Goal: Find contact information: Find contact information

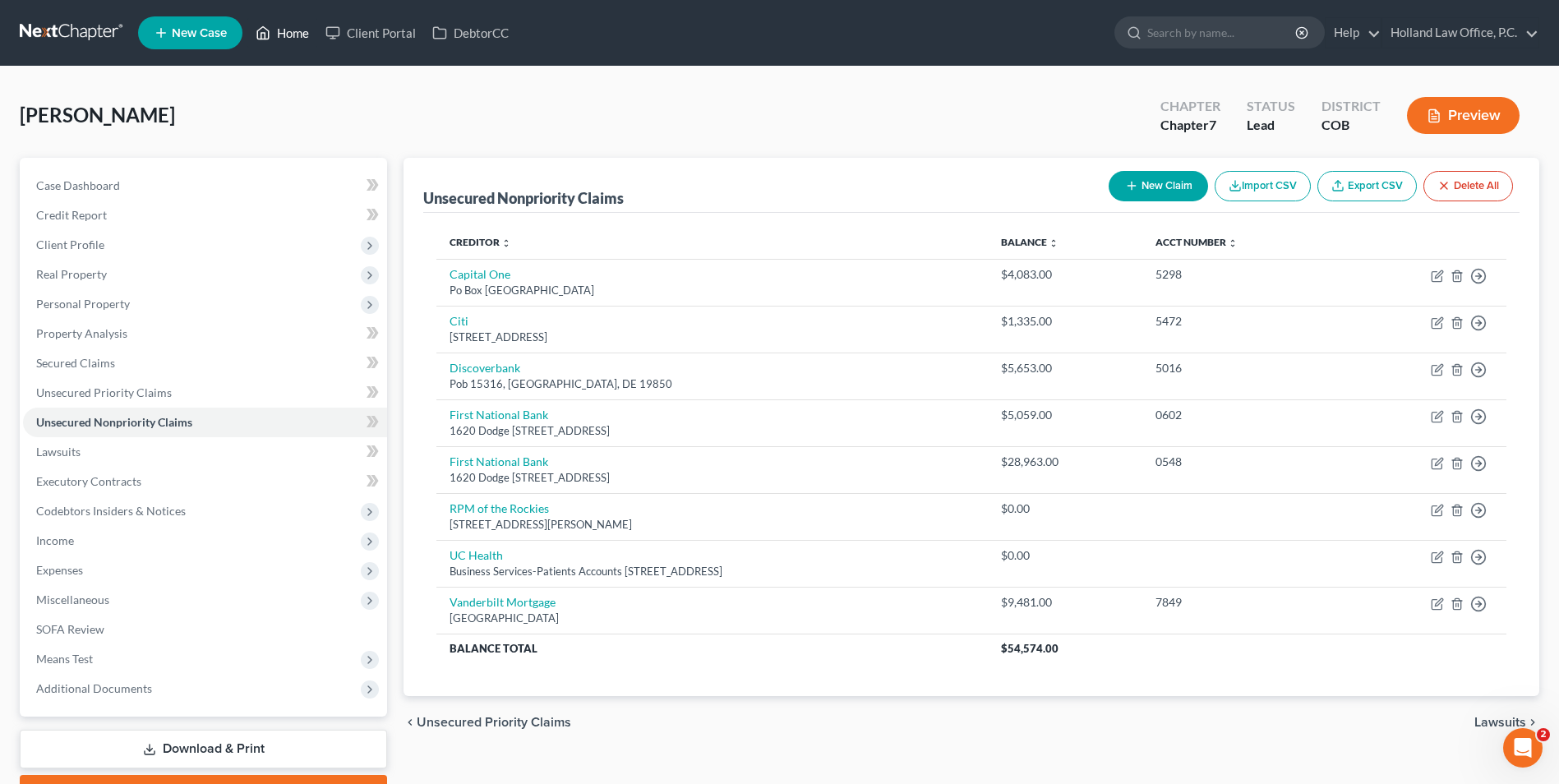
click at [279, 24] on link "Home" at bounding box center [282, 32] width 70 height 29
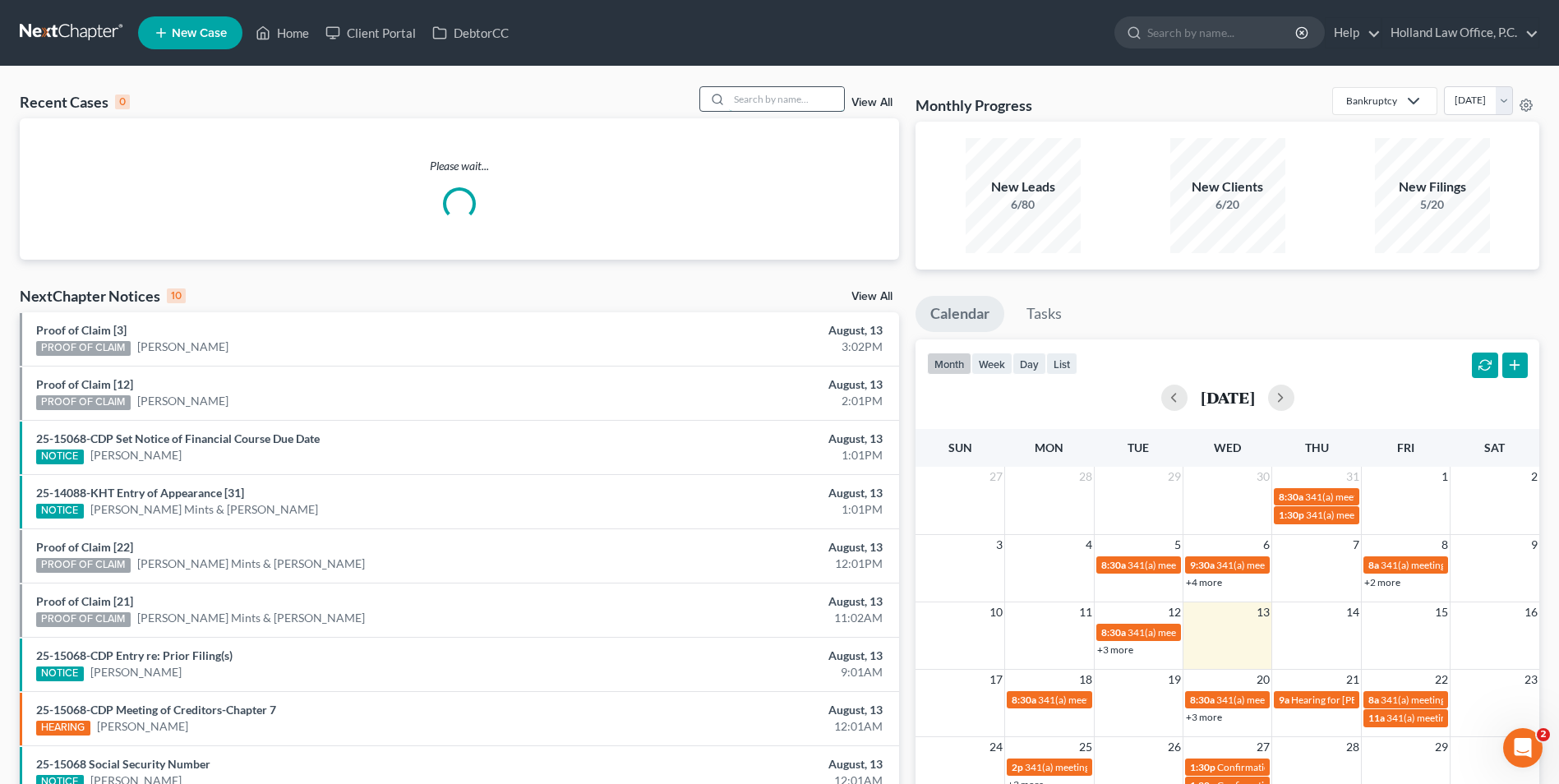
click at [808, 105] on input "search" at bounding box center [786, 98] width 115 height 24
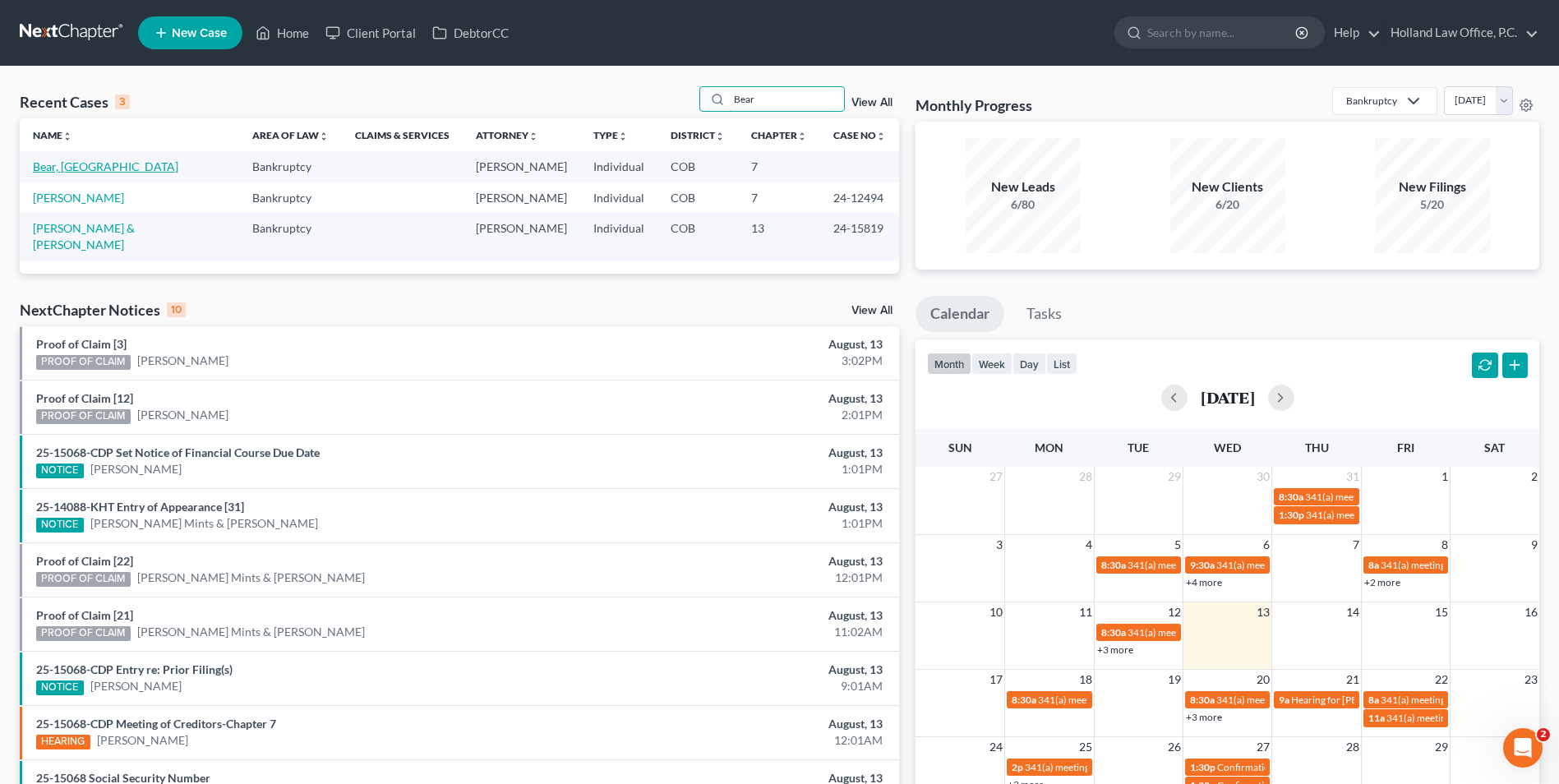
type input "Bear"
click at [56, 165] on link "Bear, [GEOGRAPHIC_DATA]" at bounding box center [105, 166] width 145 height 14
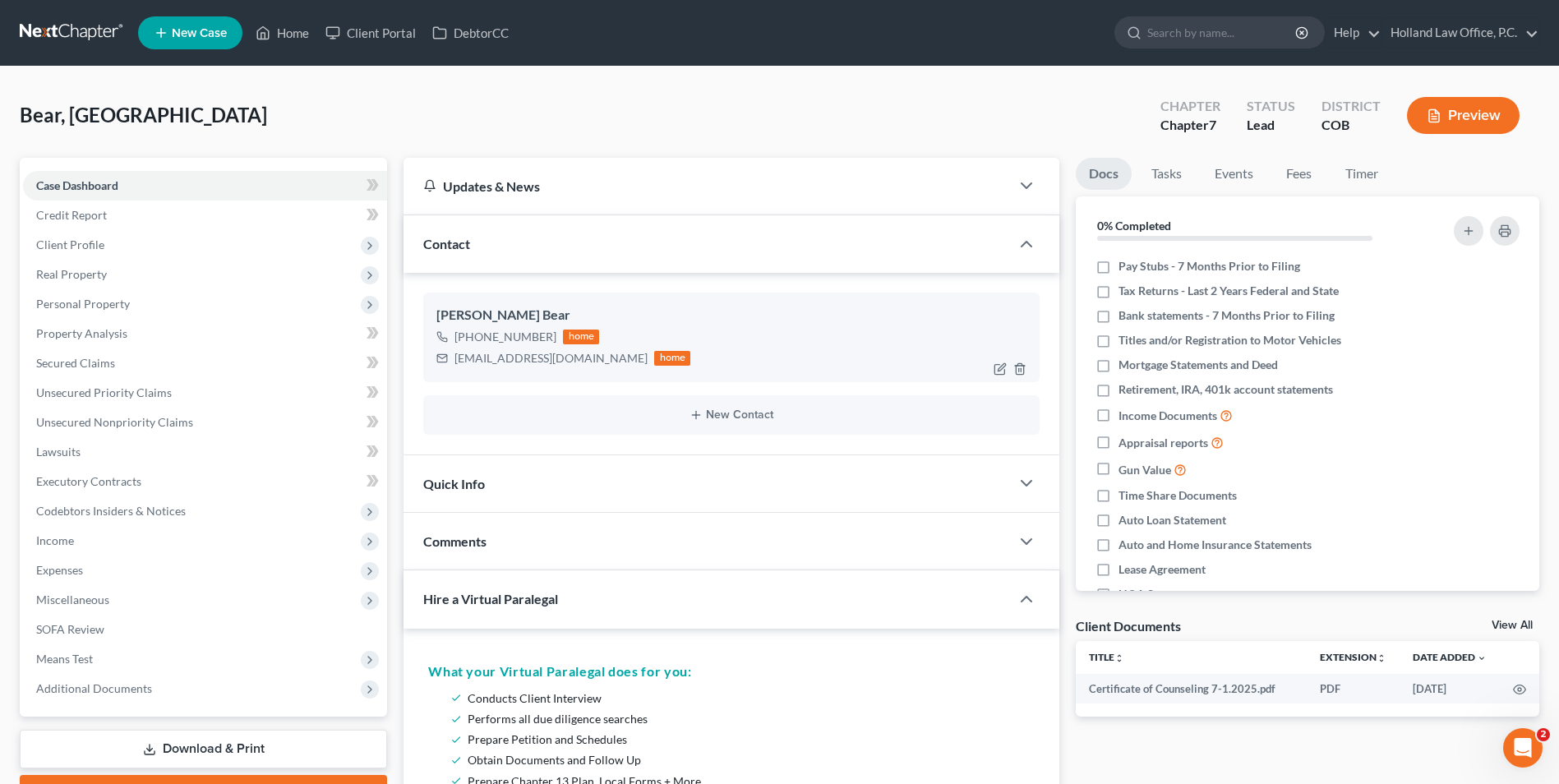
click at [512, 330] on div "[PHONE_NUMBER]" at bounding box center [505, 336] width 102 height 17
copy div "[PHONE_NUMBER]"
click at [296, 27] on link "Home" at bounding box center [282, 32] width 70 height 29
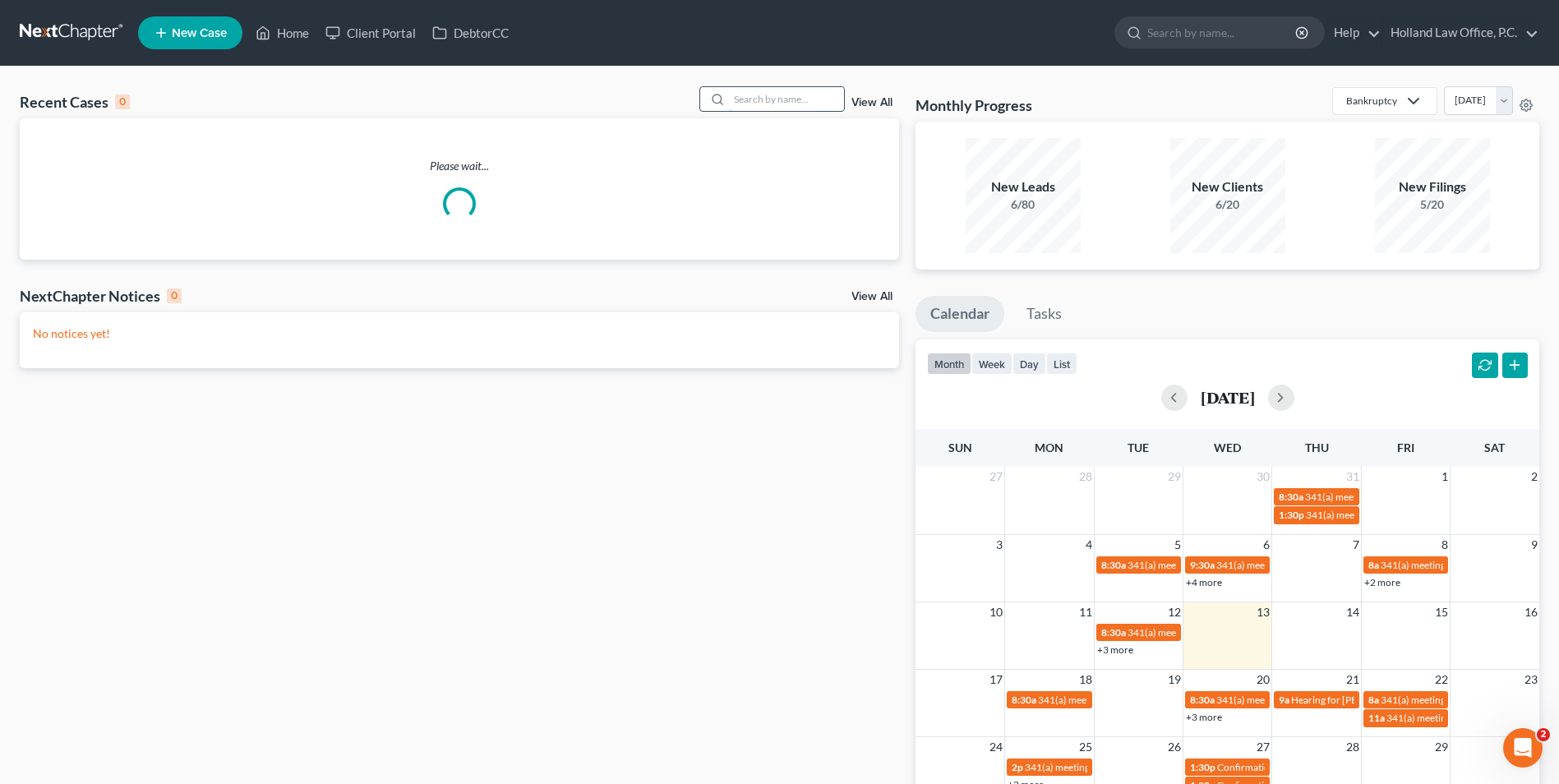
click at [785, 97] on input "search" at bounding box center [786, 98] width 115 height 24
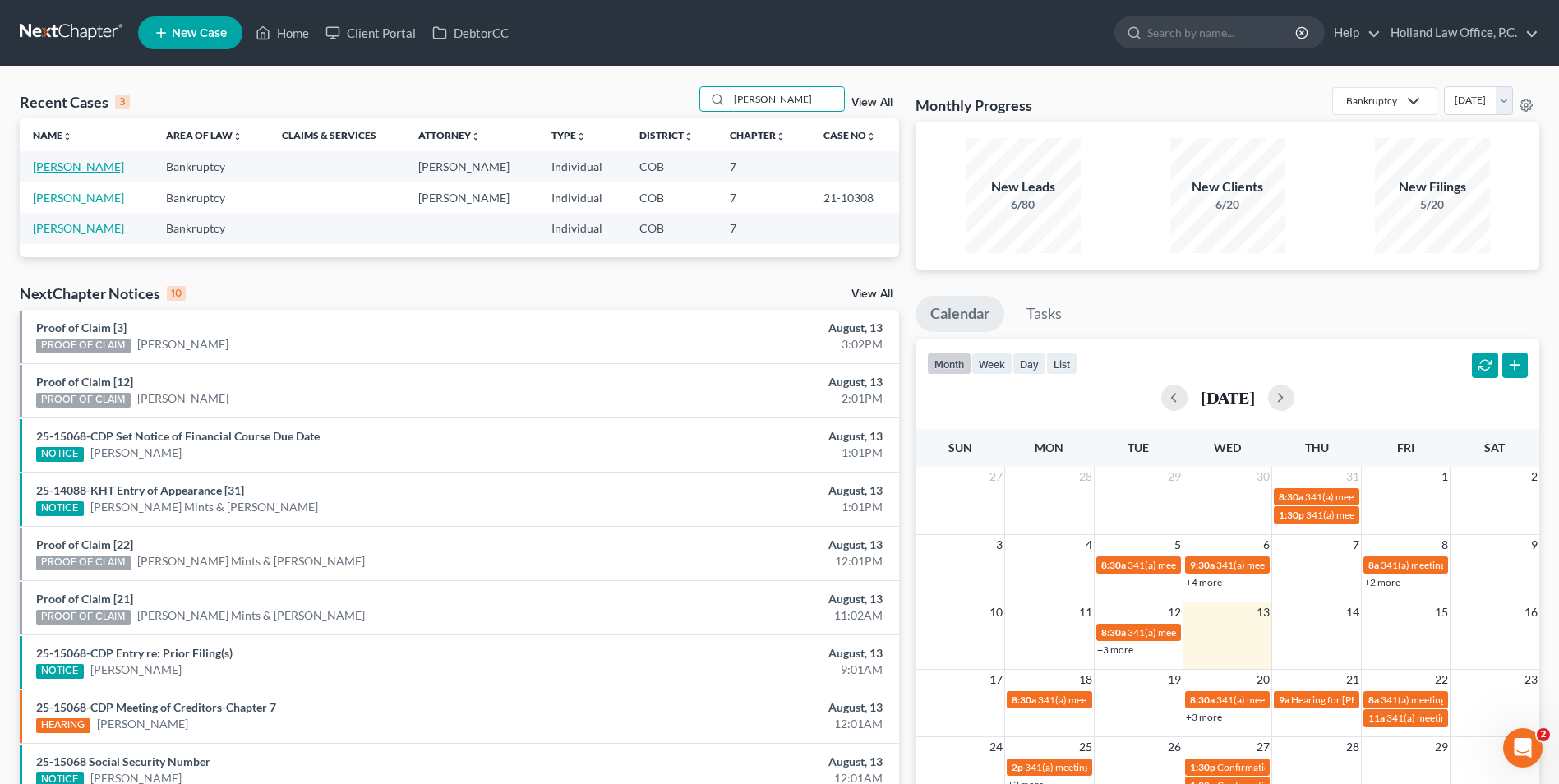
type input "[PERSON_NAME]"
click at [81, 165] on link "[PERSON_NAME]" at bounding box center [78, 166] width 91 height 14
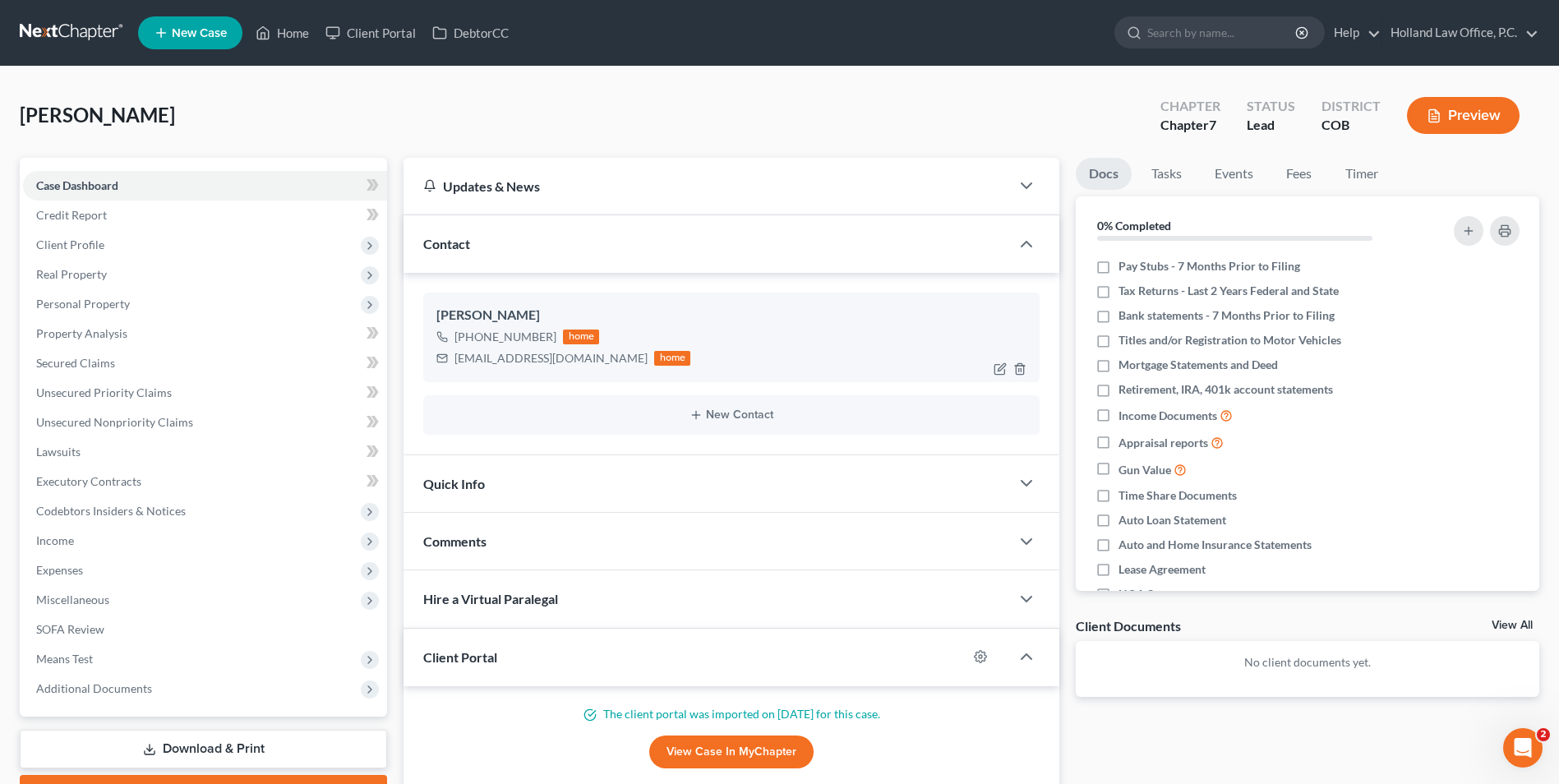
click at [517, 334] on div "[PHONE_NUMBER]" at bounding box center [505, 336] width 102 height 17
copy div "[PHONE_NUMBER]"
